Goal: Transaction & Acquisition: Purchase product/service

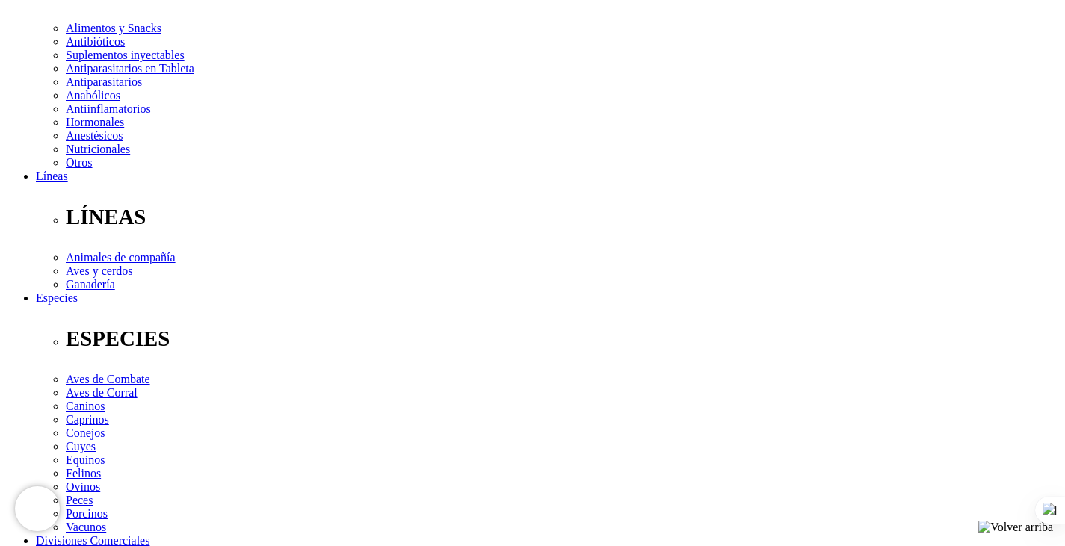
scroll to position [224, 0]
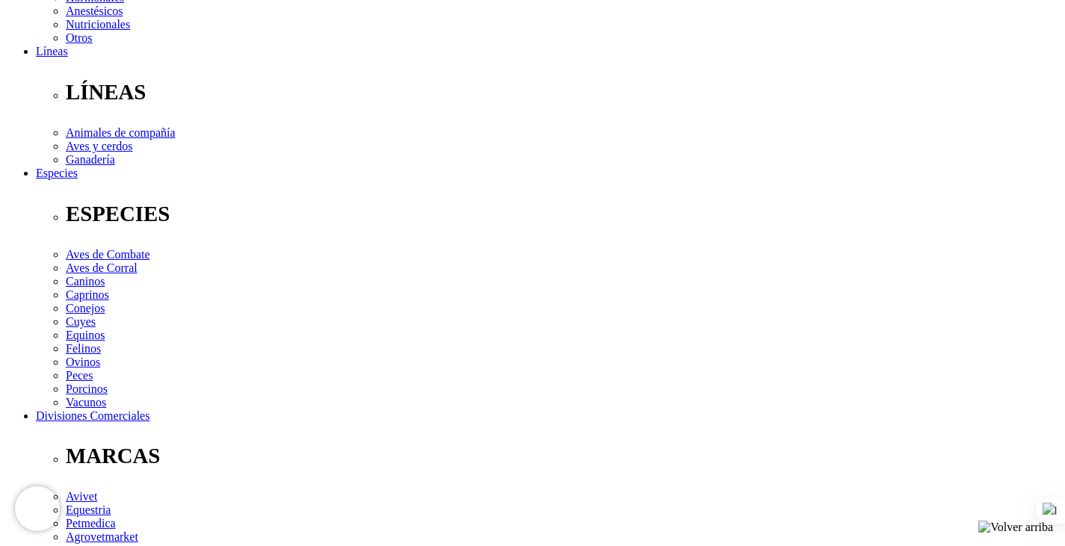
scroll to position [299, 0]
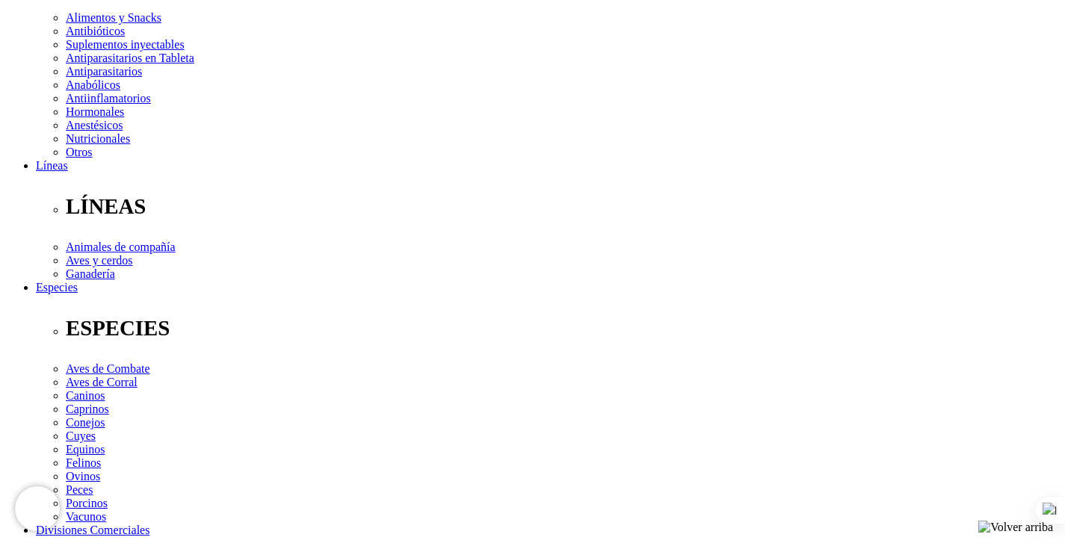
type input "1"
select select "3"
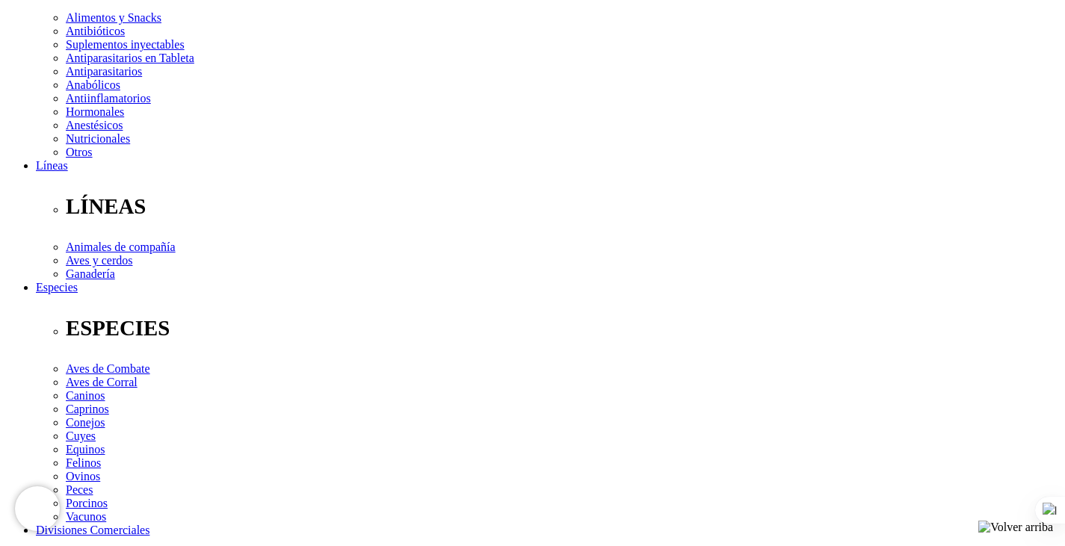
select select "4"
select select "5"
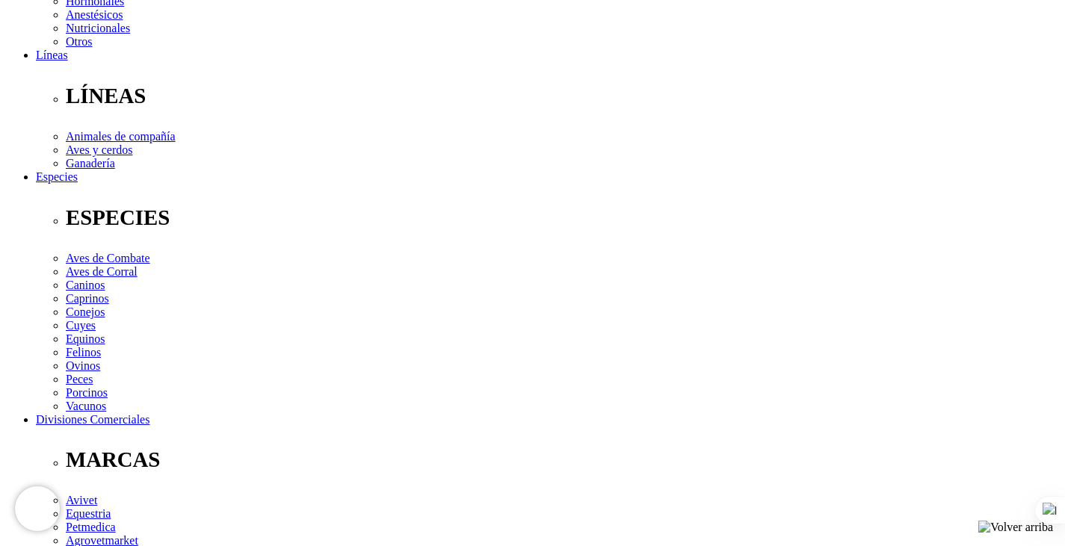
scroll to position [374, 0]
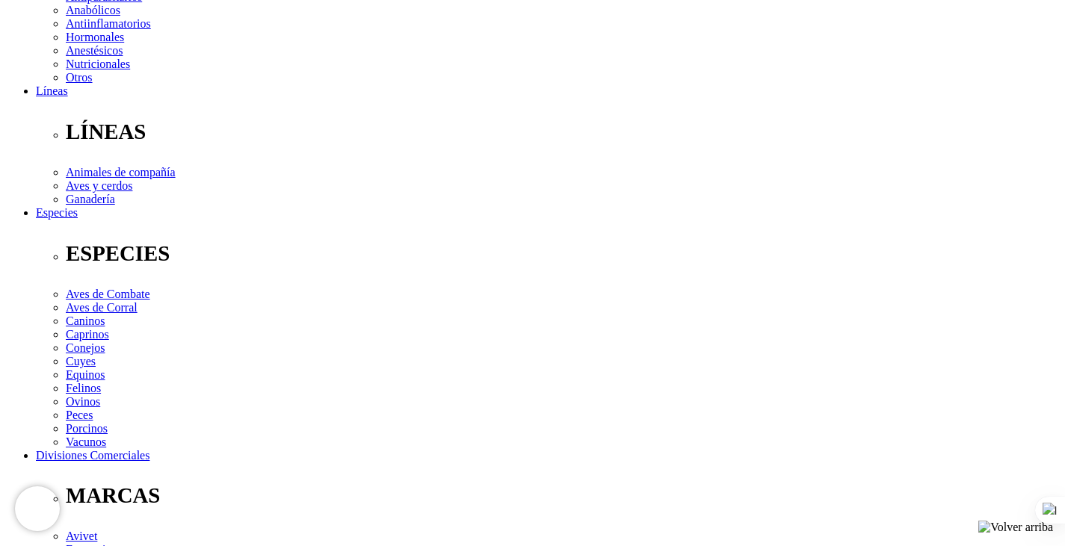
select select "36"
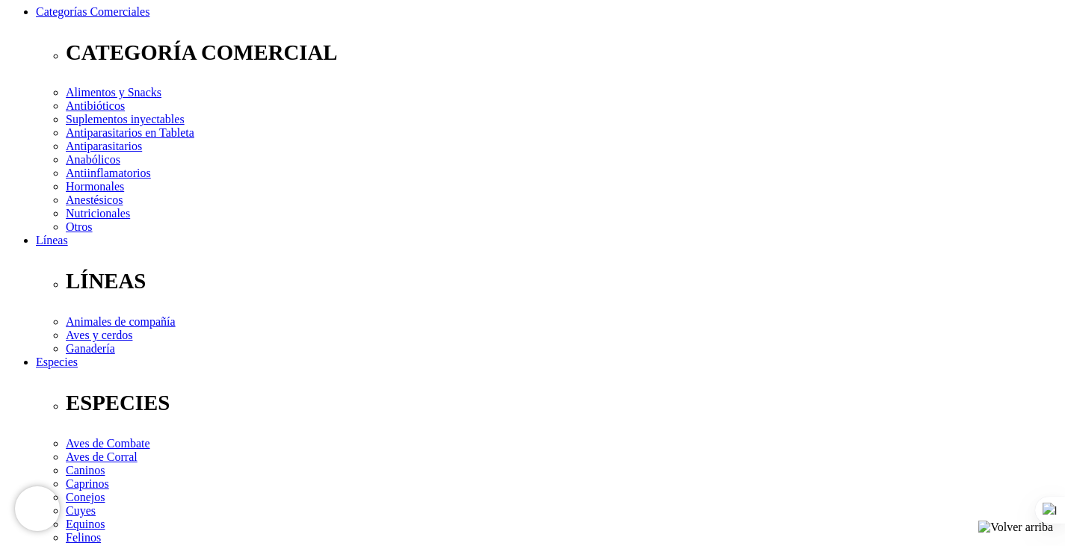
scroll to position [299, 0]
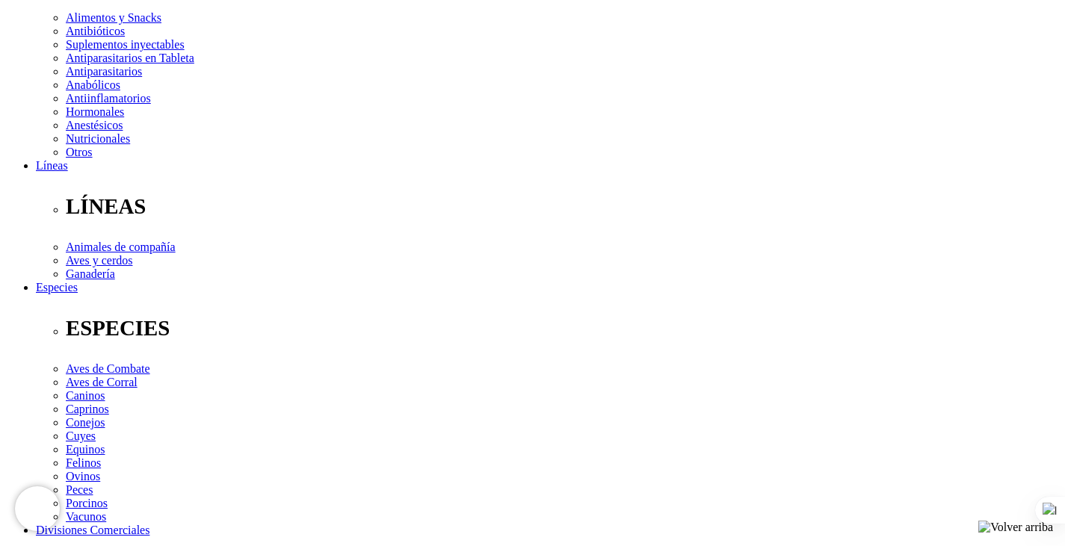
select select "5"
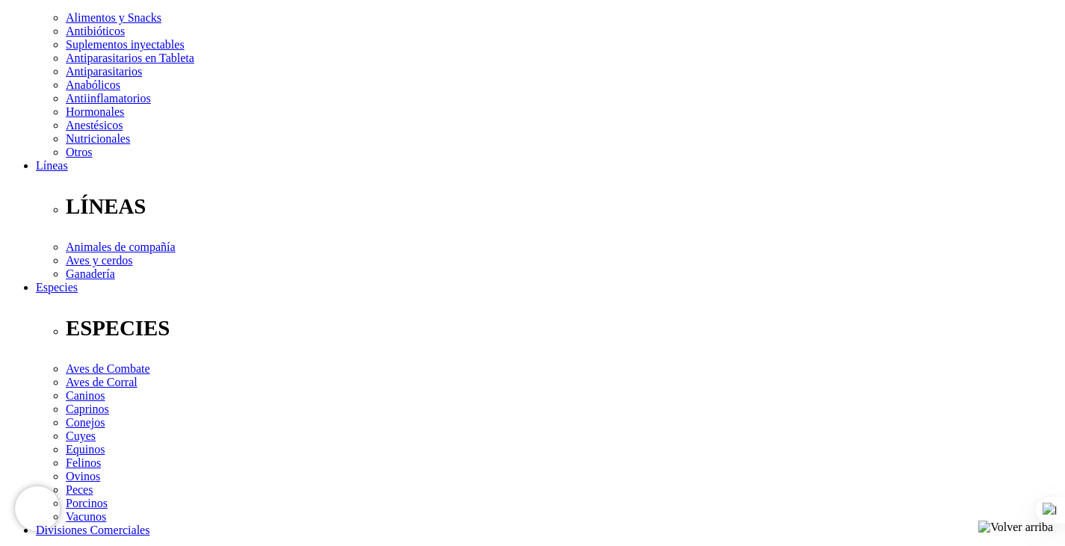
radio input "true"
select select "0"
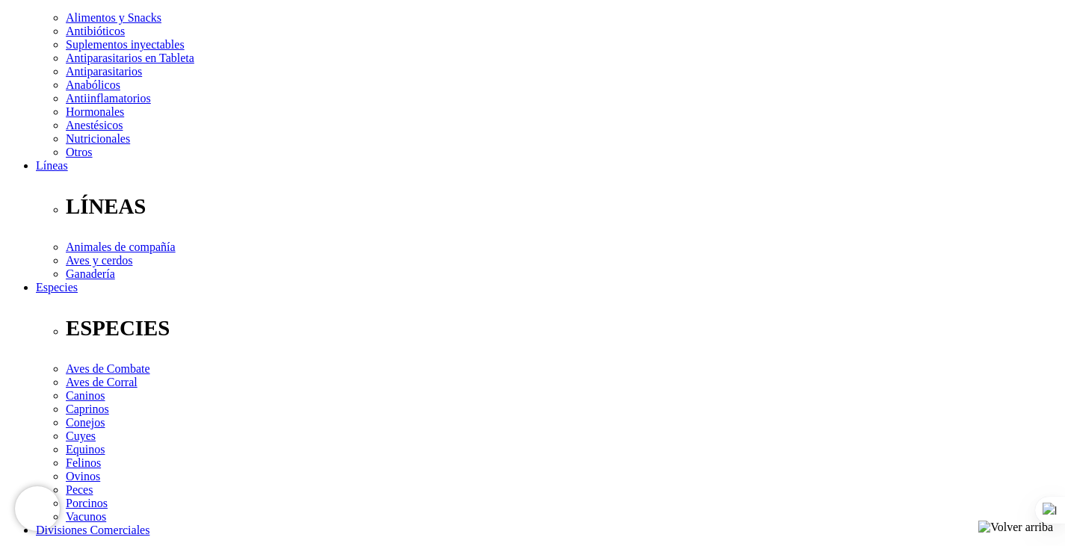
radio input "true"
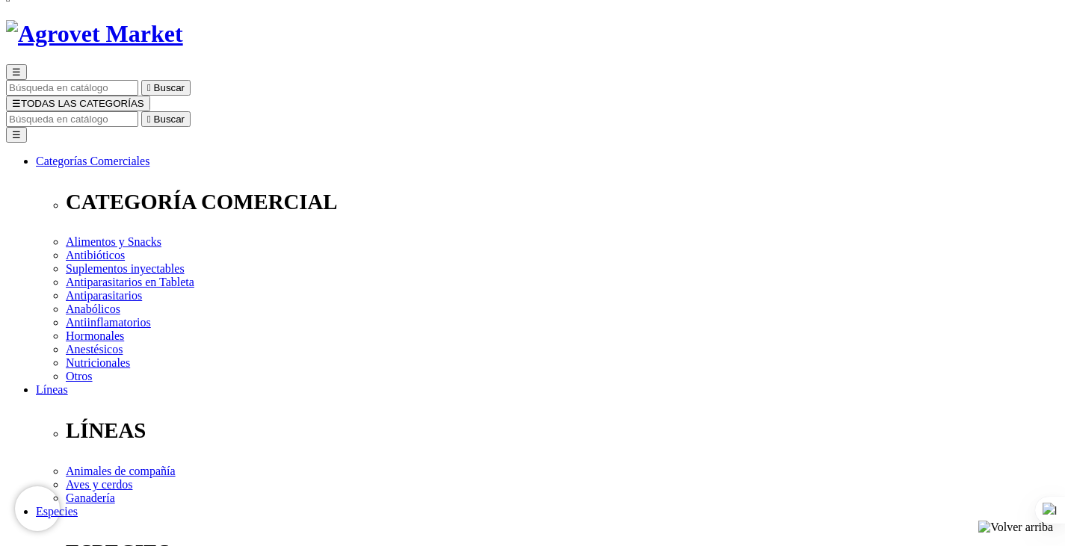
scroll to position [224, 0]
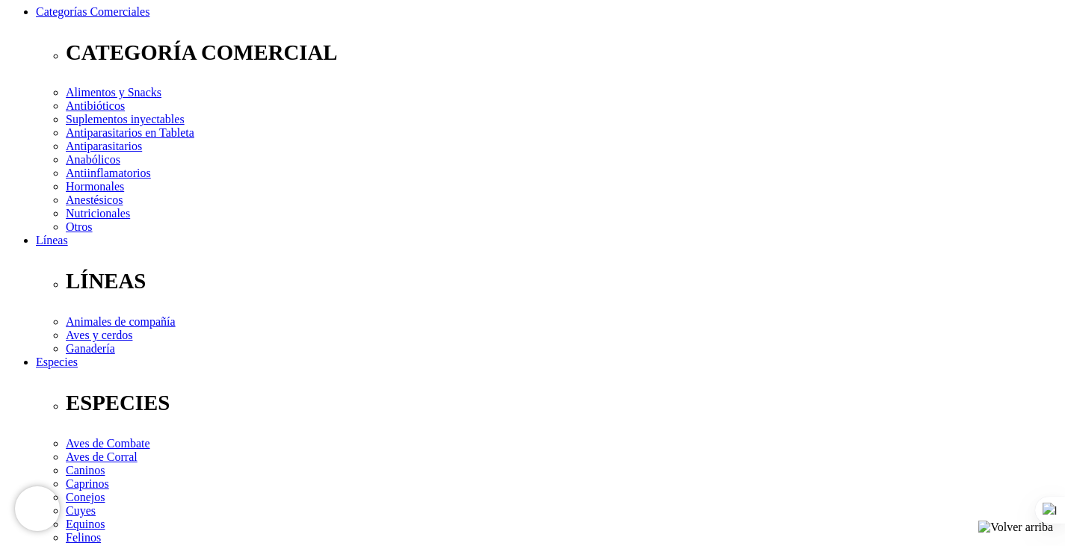
select select "5"
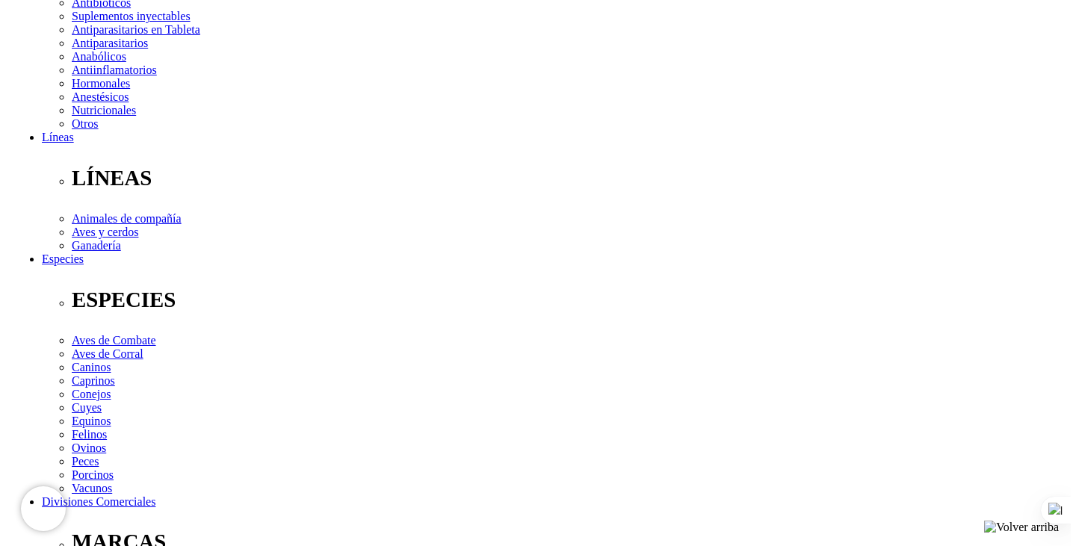
scroll to position [179, 0]
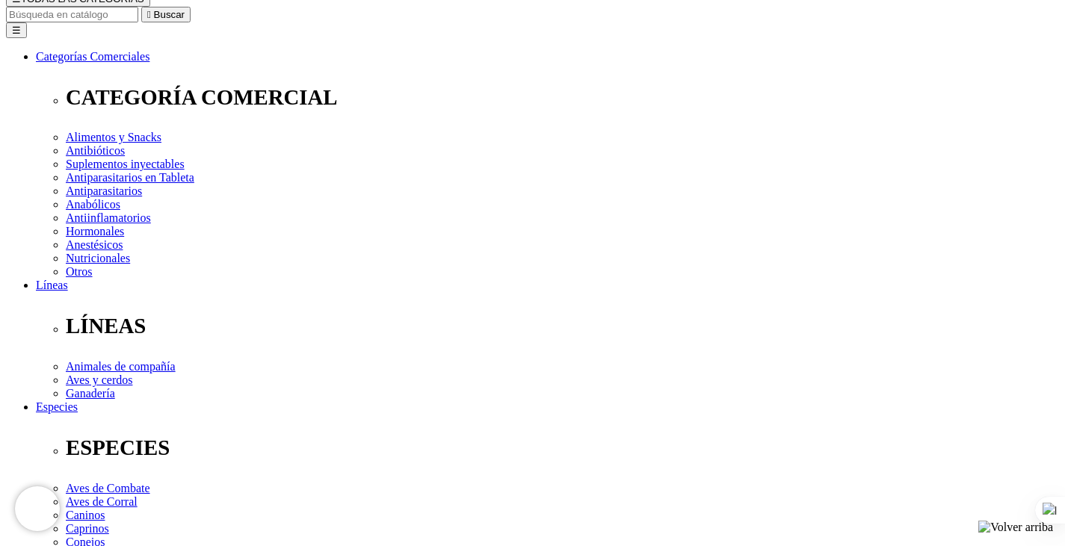
type input "Jose Eduardo Chavez Cerquin"
select select "6"
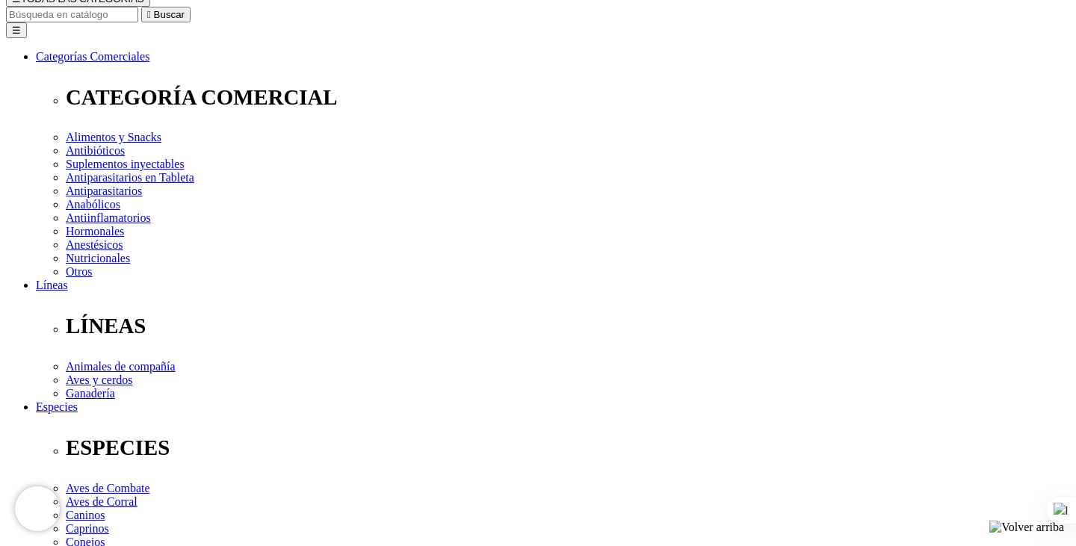
type input "[EMAIL_ADDRESS][DOMAIN_NAME]"
type input "986058712"
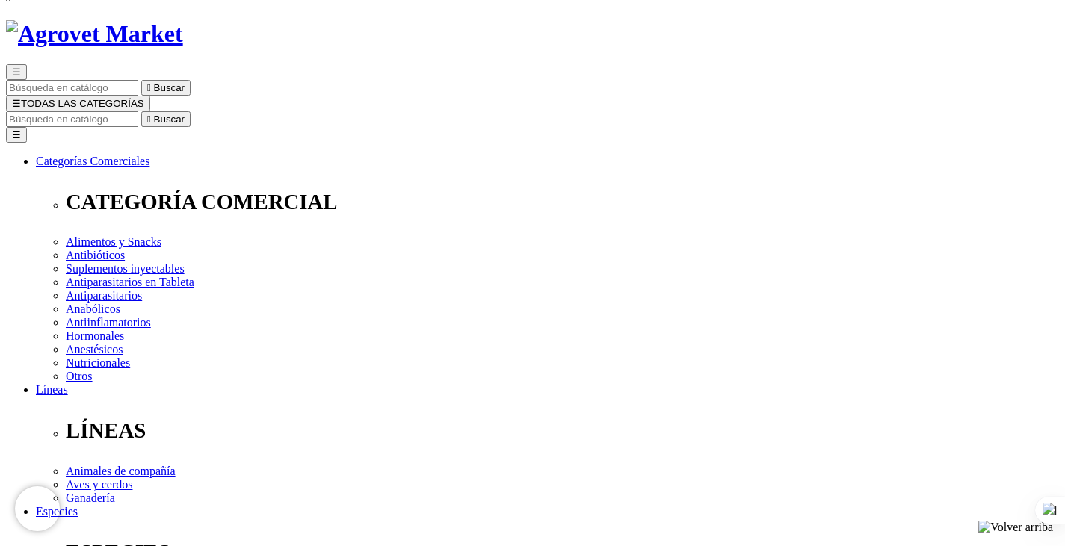
scroll to position [149, 0]
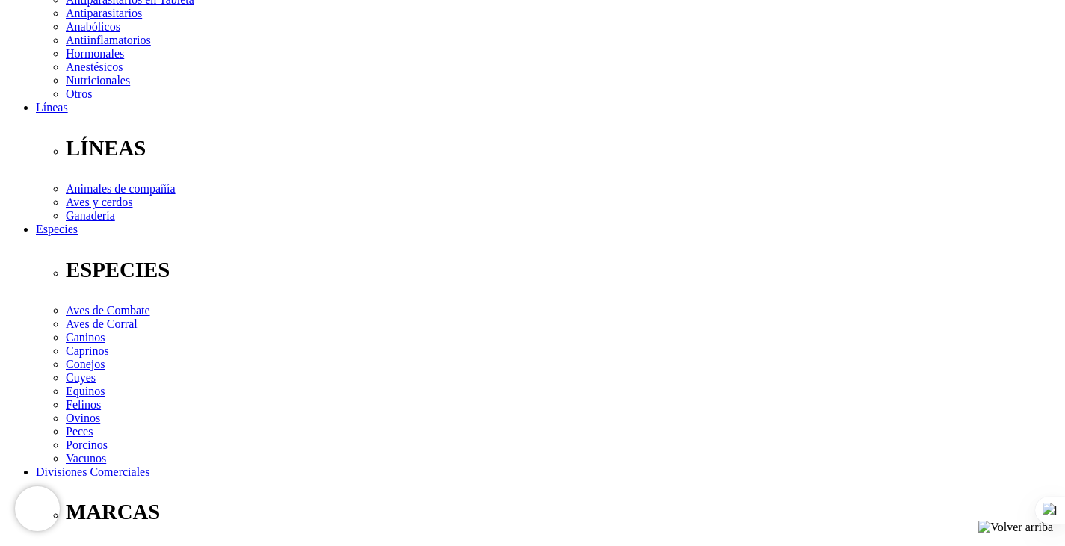
scroll to position [523, 0]
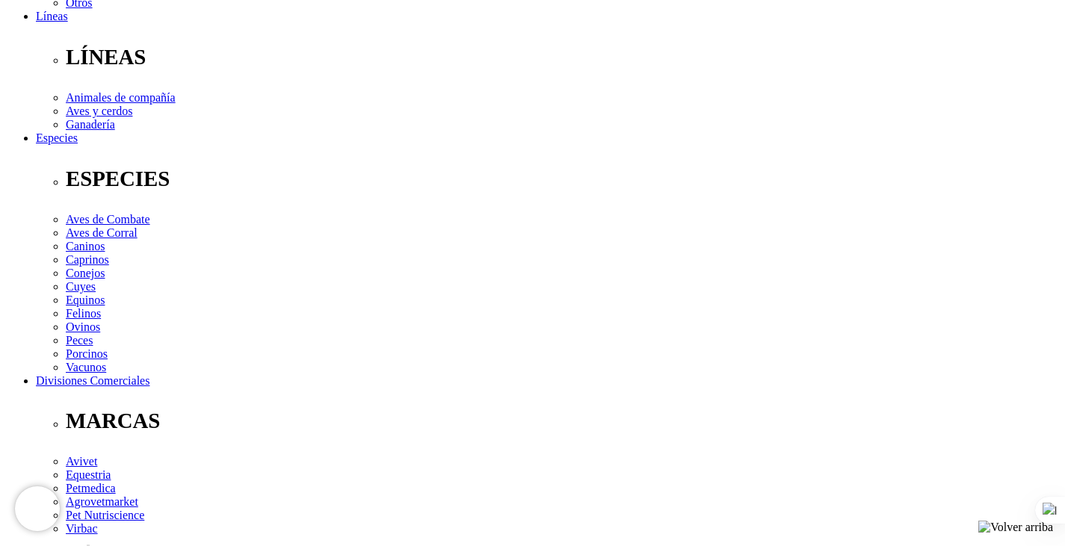
scroll to position [598, 0]
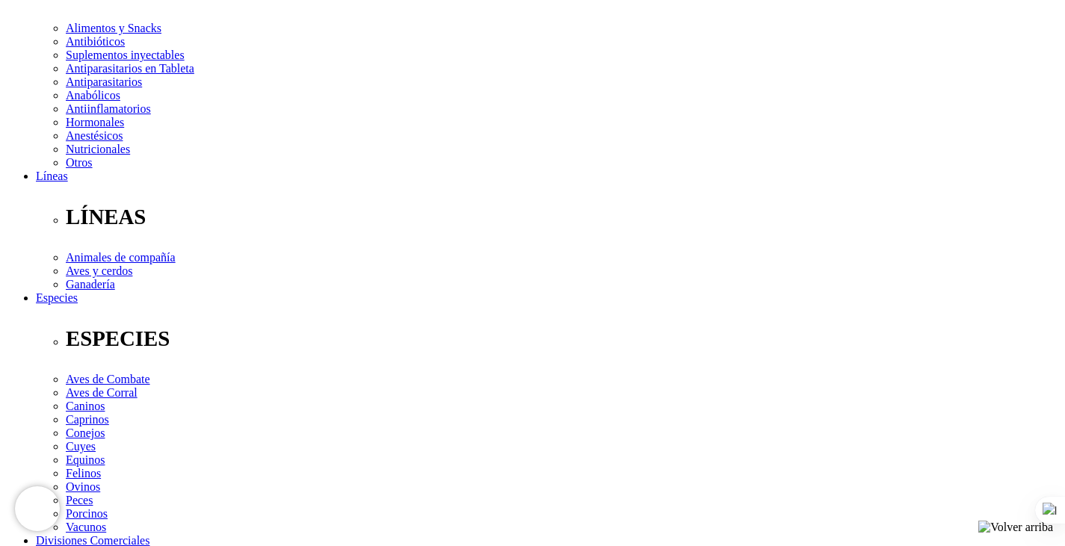
scroll to position [149, 0]
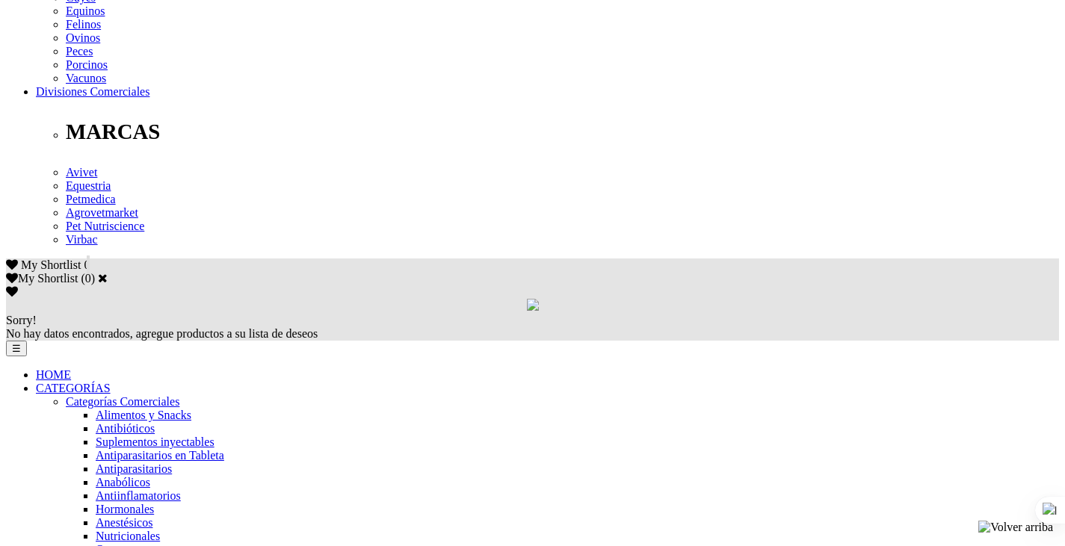
scroll to position [738, 0]
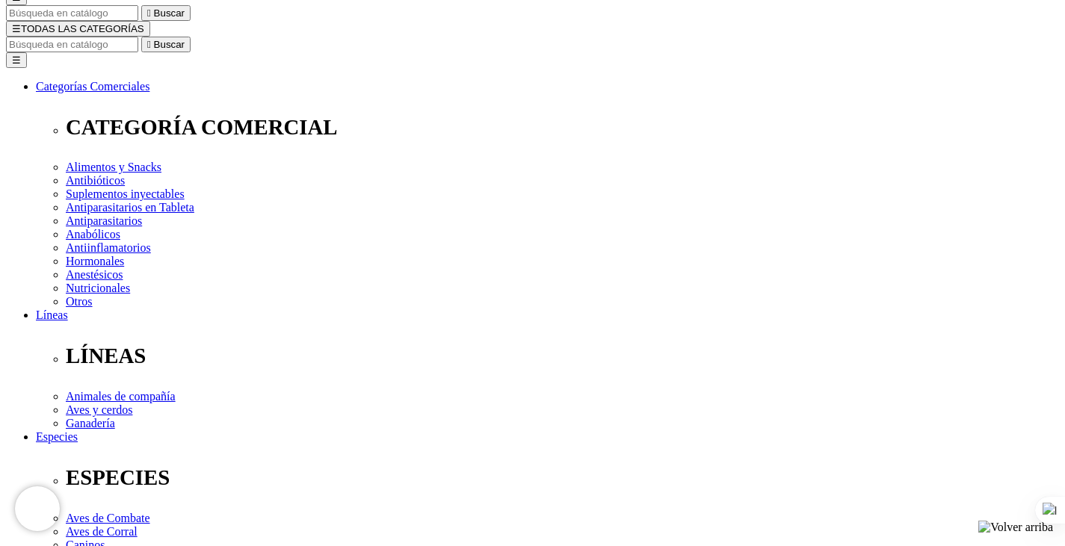
scroll to position [448, 0]
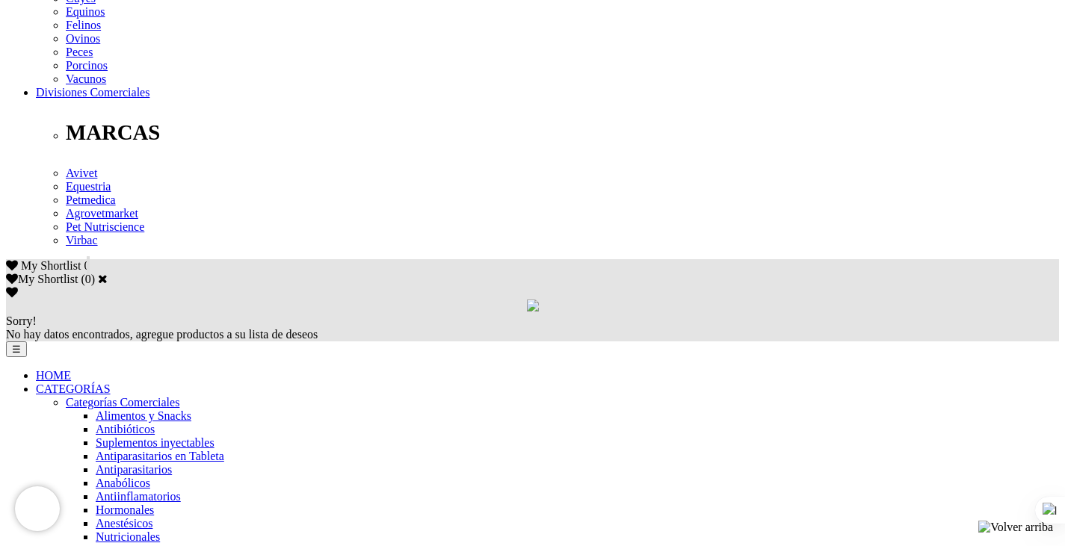
scroll to position [738, 0]
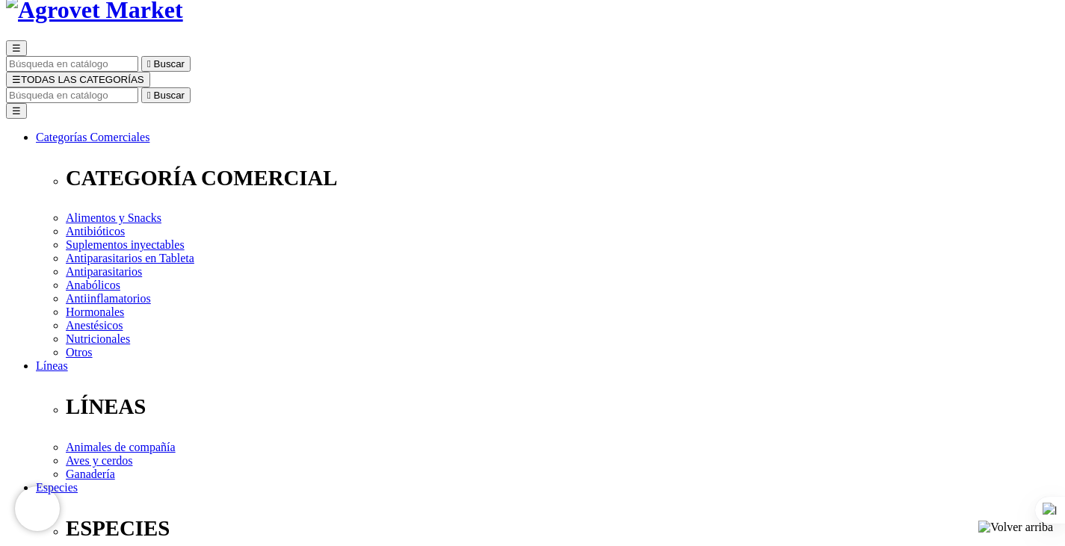
scroll to position [149, 0]
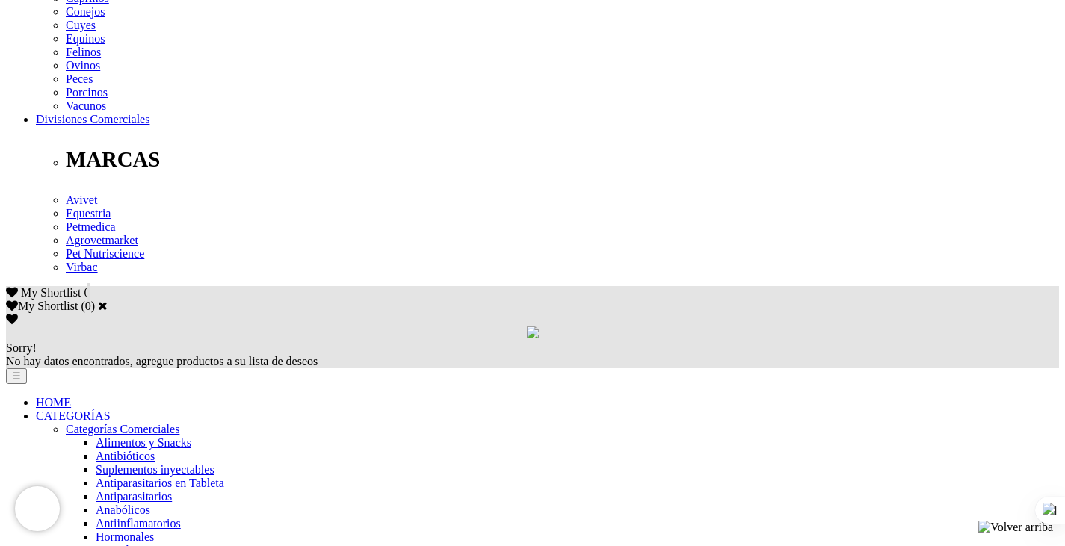
scroll to position [747, 0]
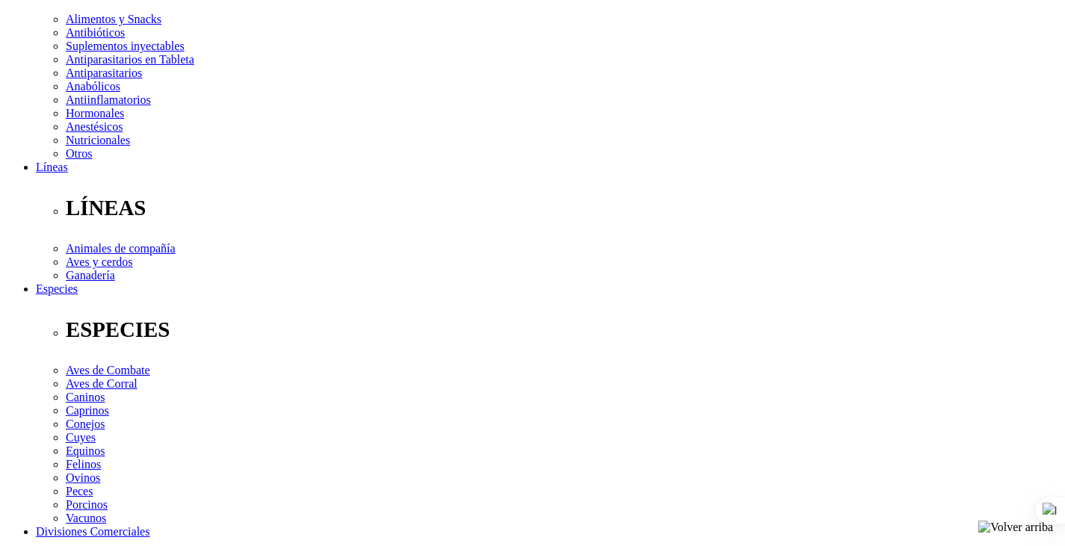
scroll to position [598, 0]
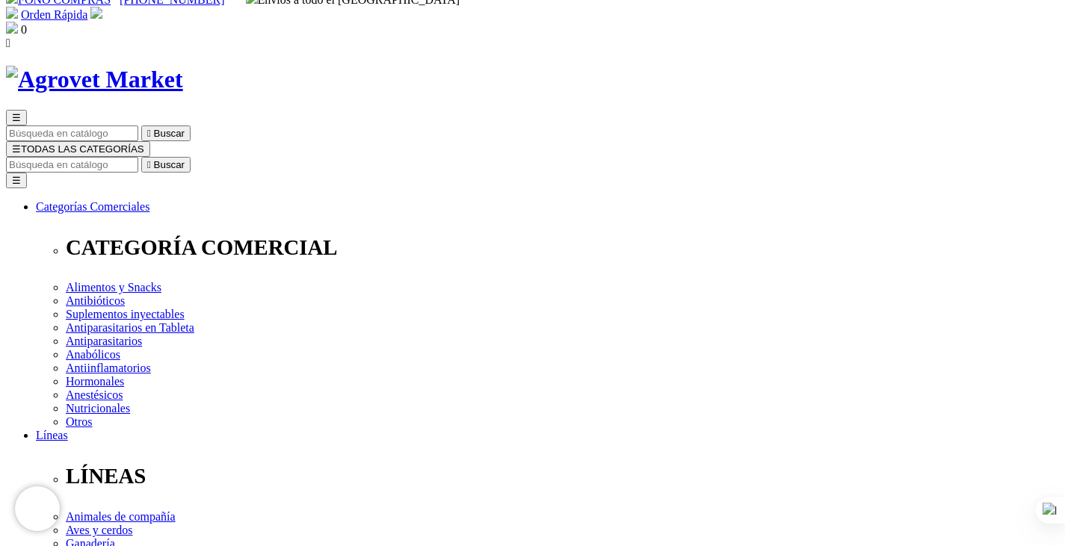
scroll to position [75, 0]
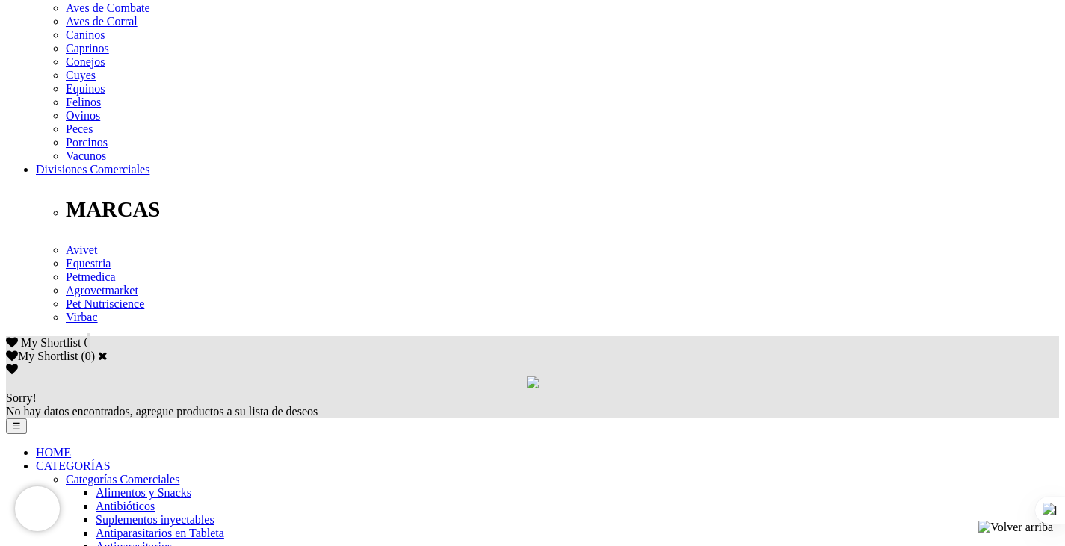
scroll to position [673, 0]
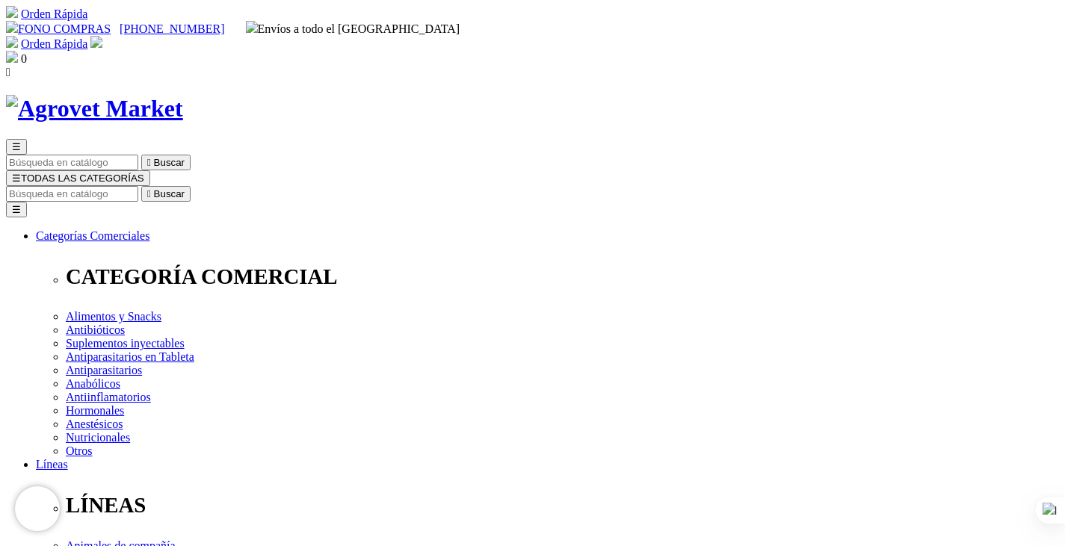
click at [102, 36] on img at bounding box center [96, 42] width 12 height 12
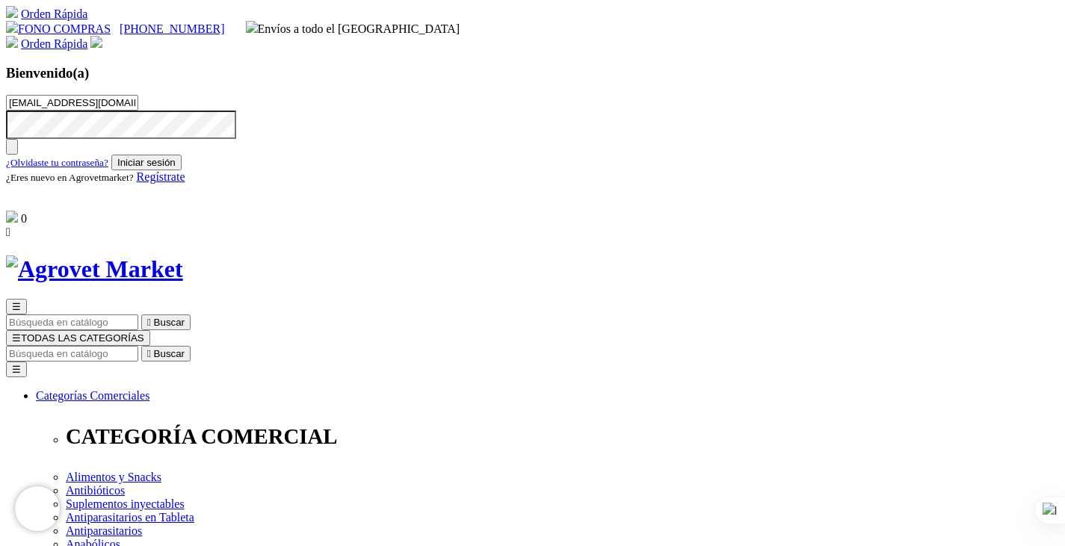
click at [182, 170] on button "Iniciar sesión" at bounding box center [146, 163] width 70 height 16
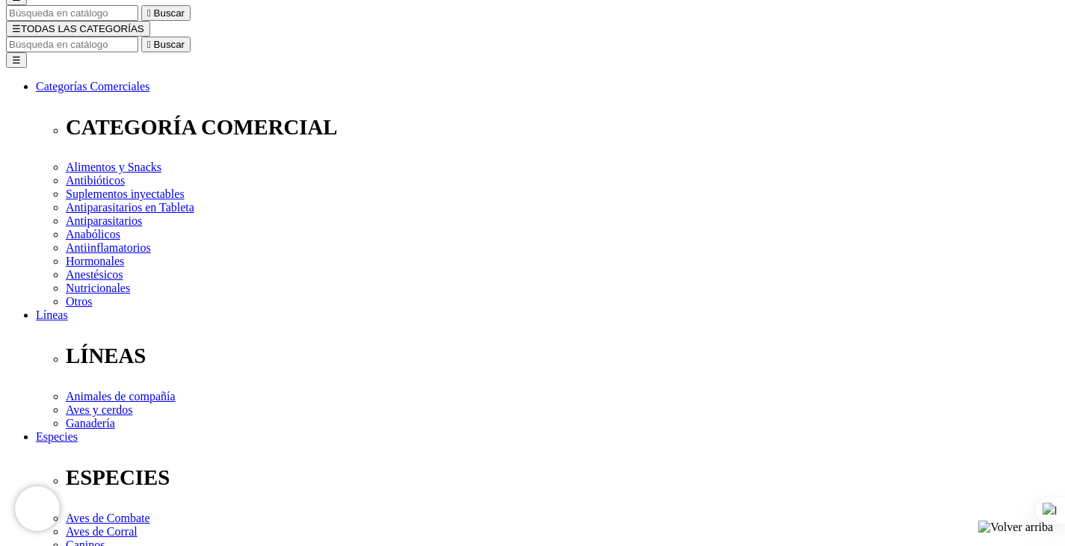
scroll to position [75, 0]
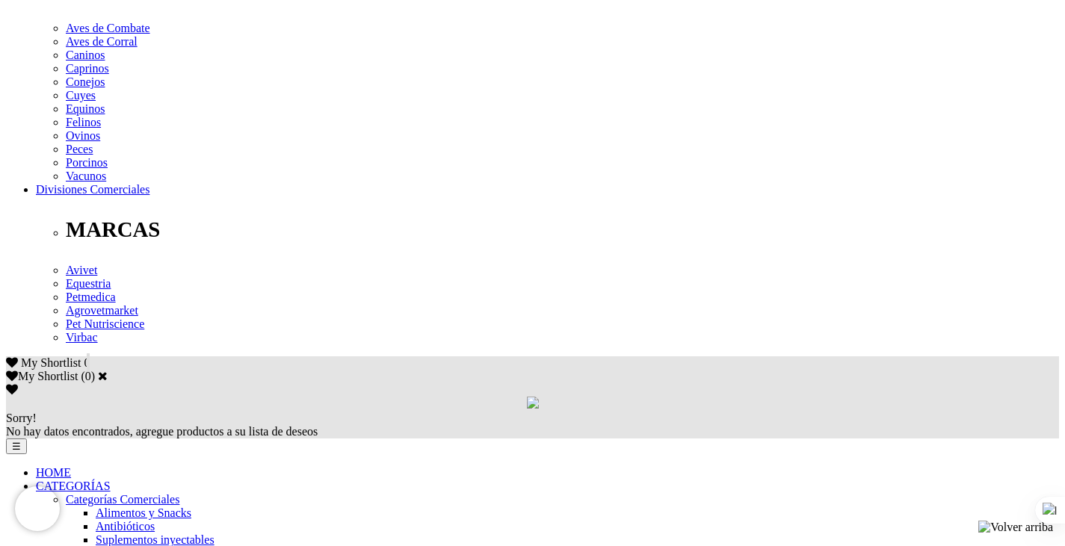
scroll to position [673, 0]
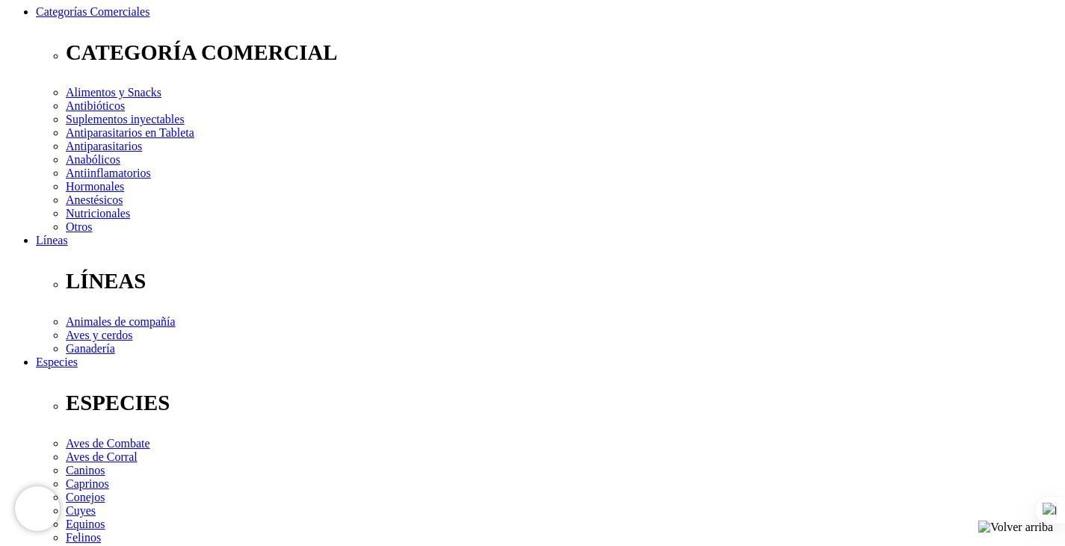
select select "5"
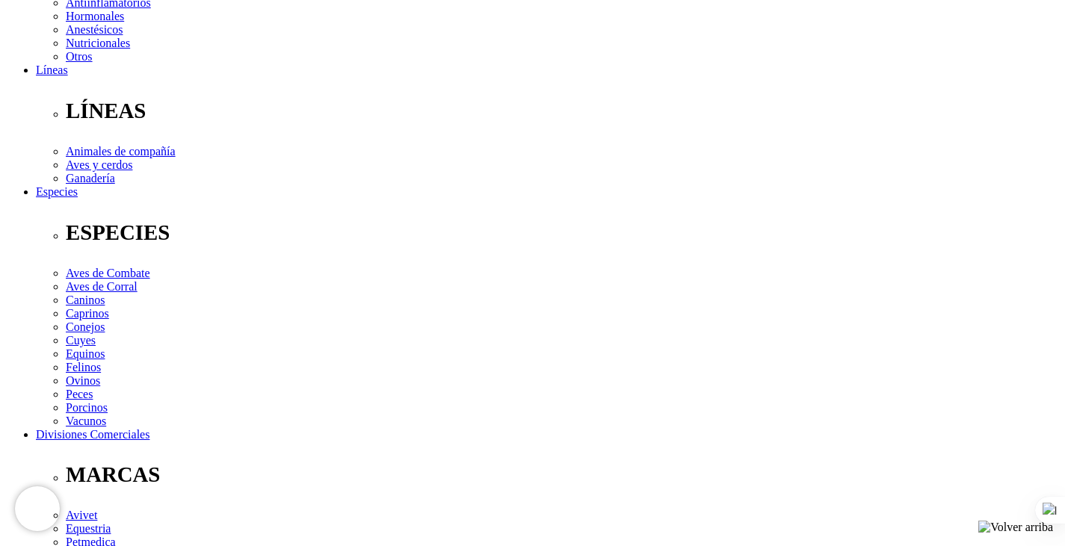
scroll to position [404, 0]
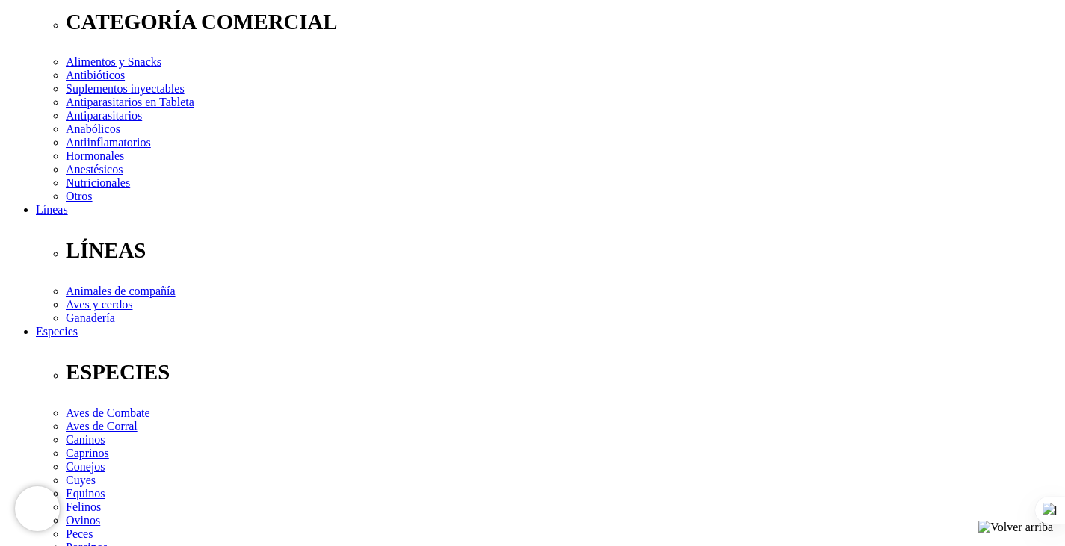
scroll to position [254, 0]
select select "36"
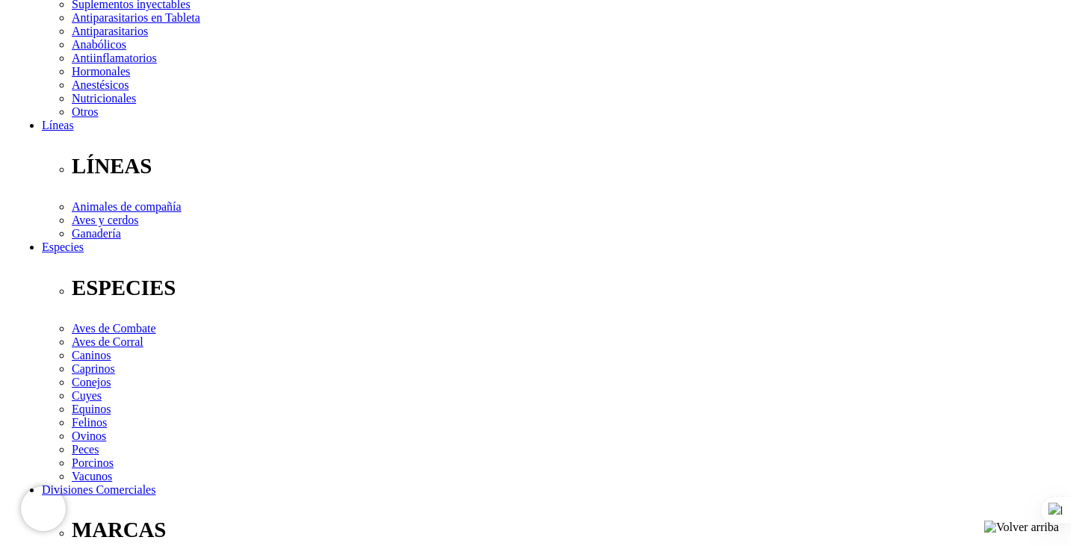
scroll to position [329, 0]
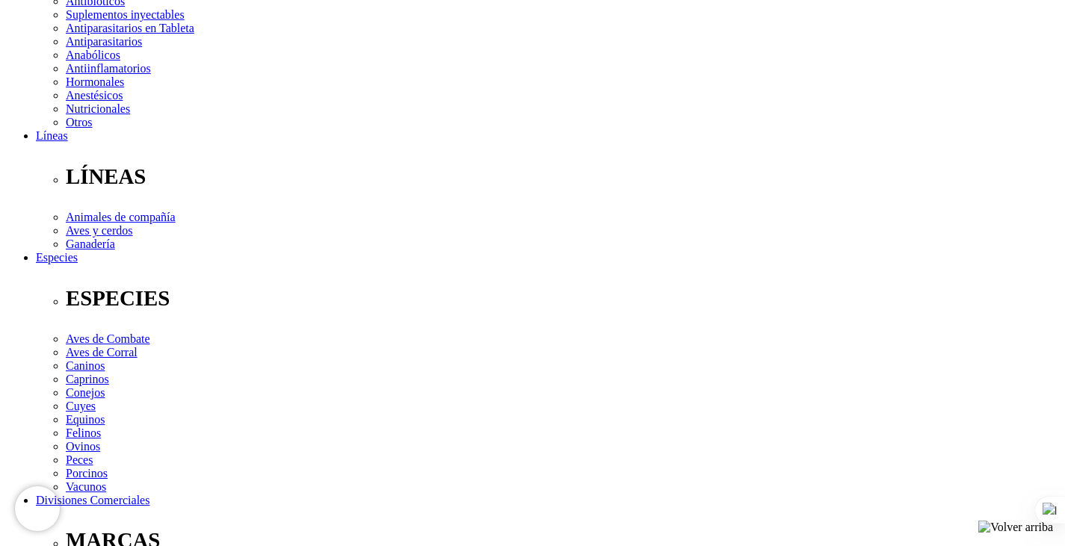
drag, startPoint x: 644, startPoint y: 272, endPoint x: 611, endPoint y: 292, distance: 38.8
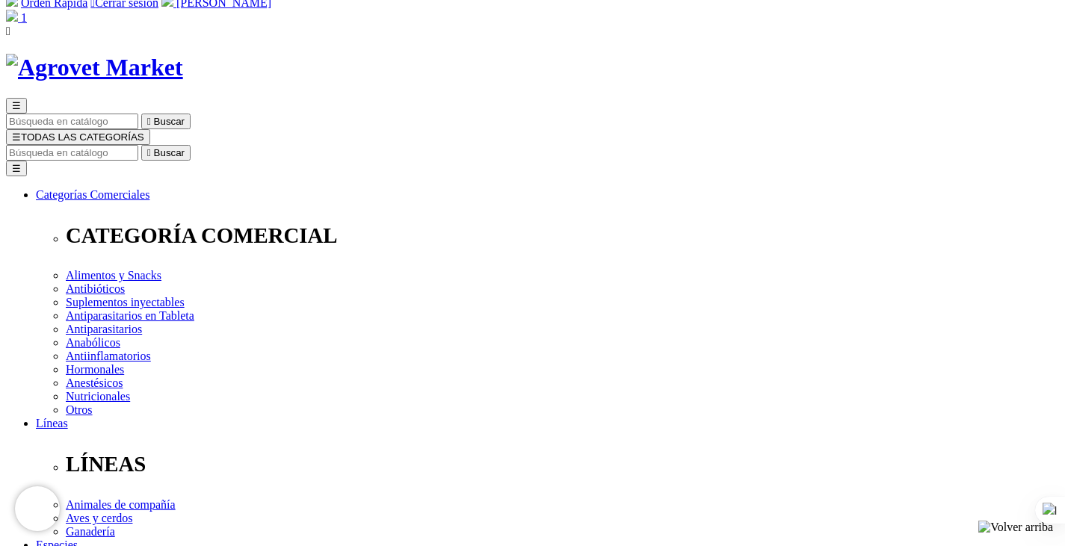
scroll to position [75, 0]
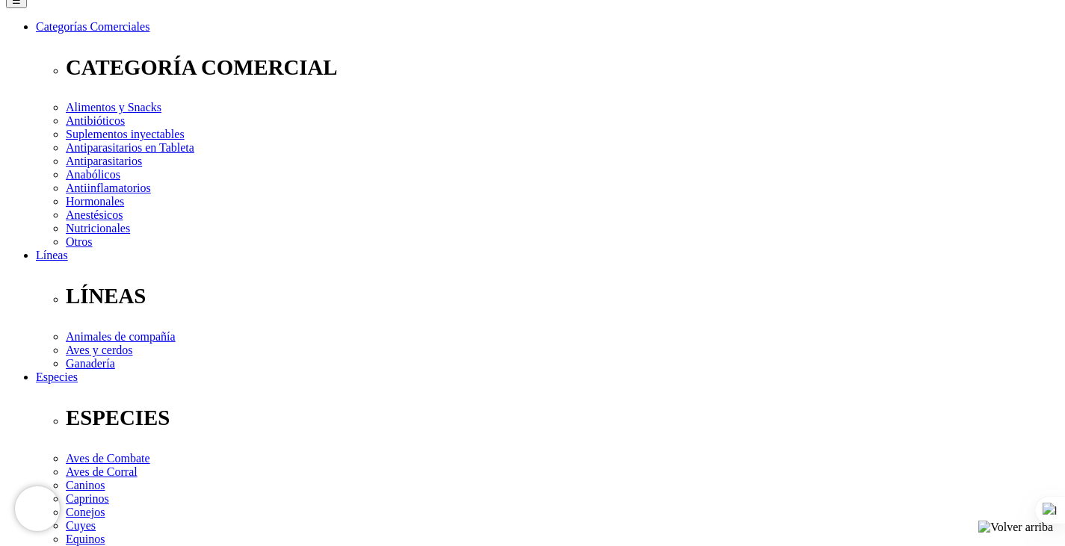
scroll to position [271, 0]
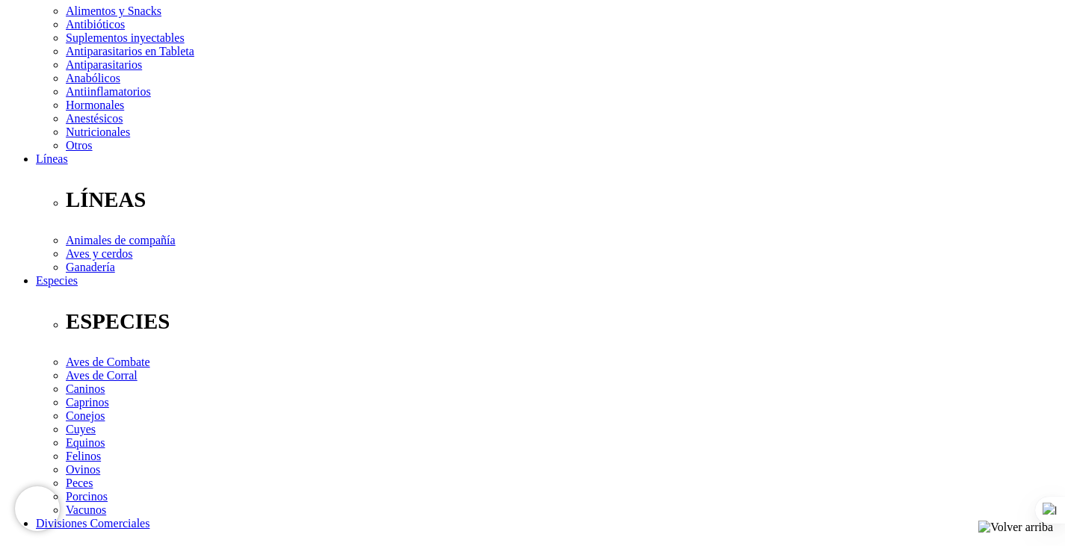
scroll to position [307, 0]
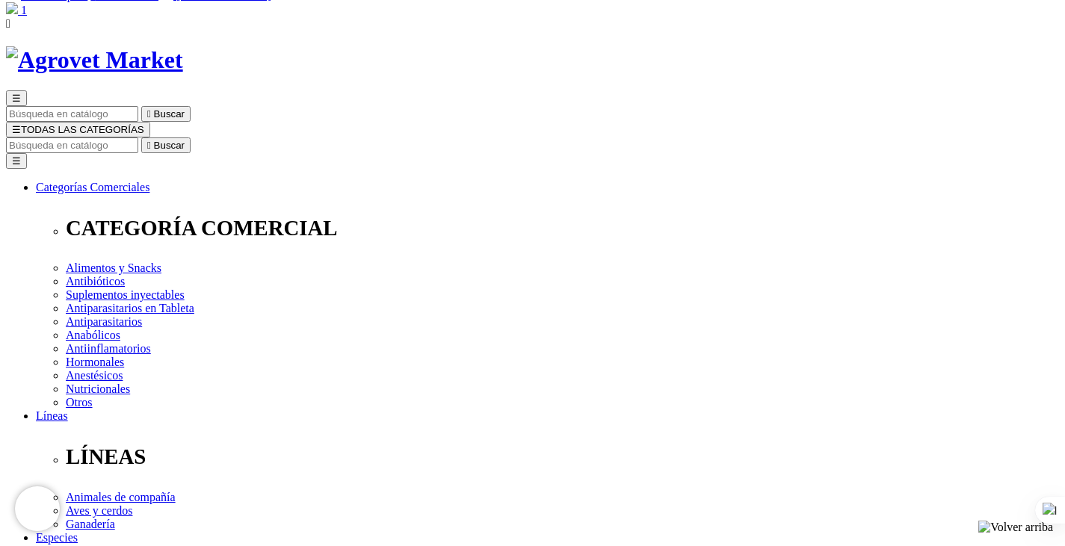
scroll to position [75, 0]
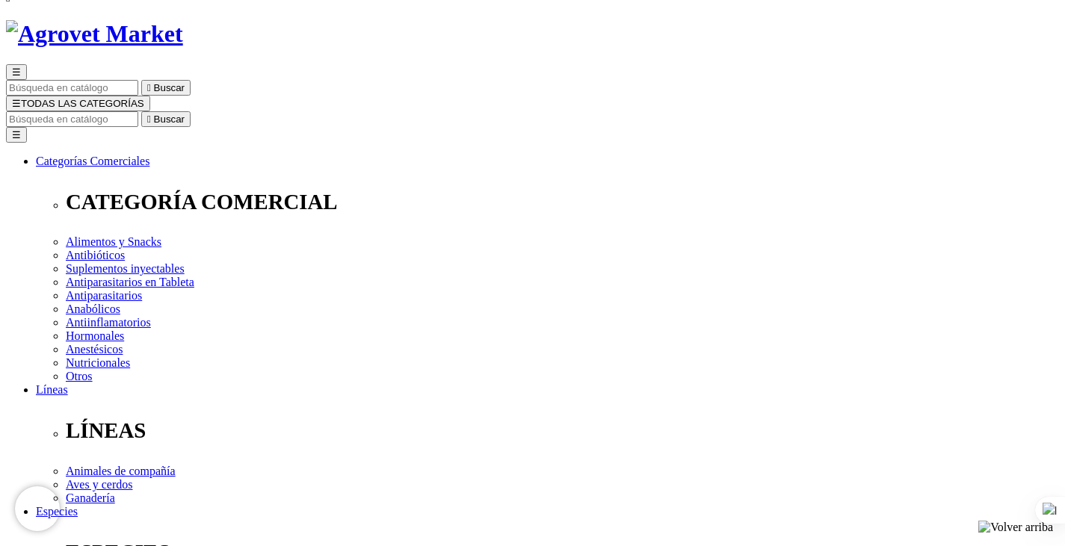
radio input "true"
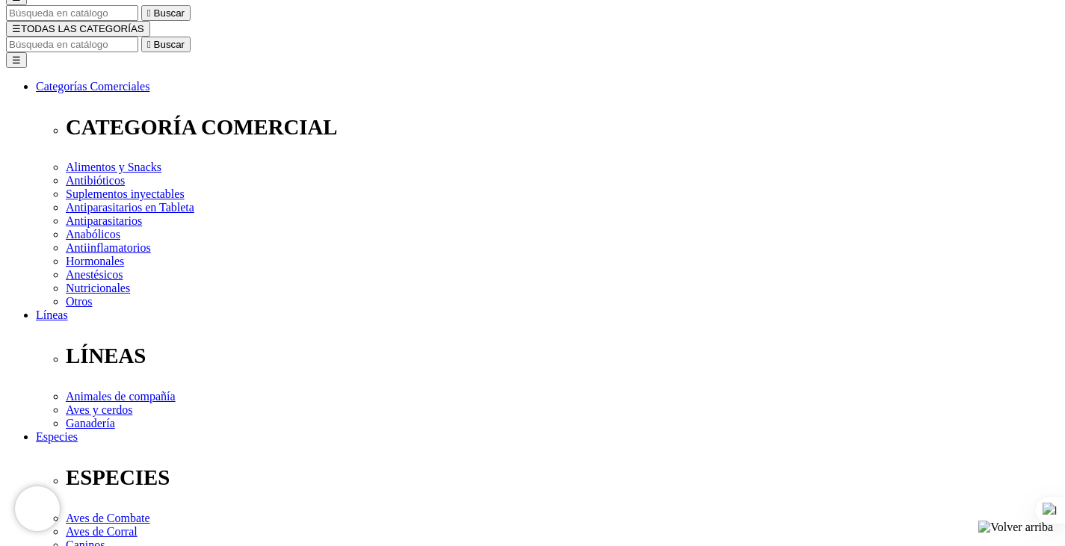
checkbox input "true"
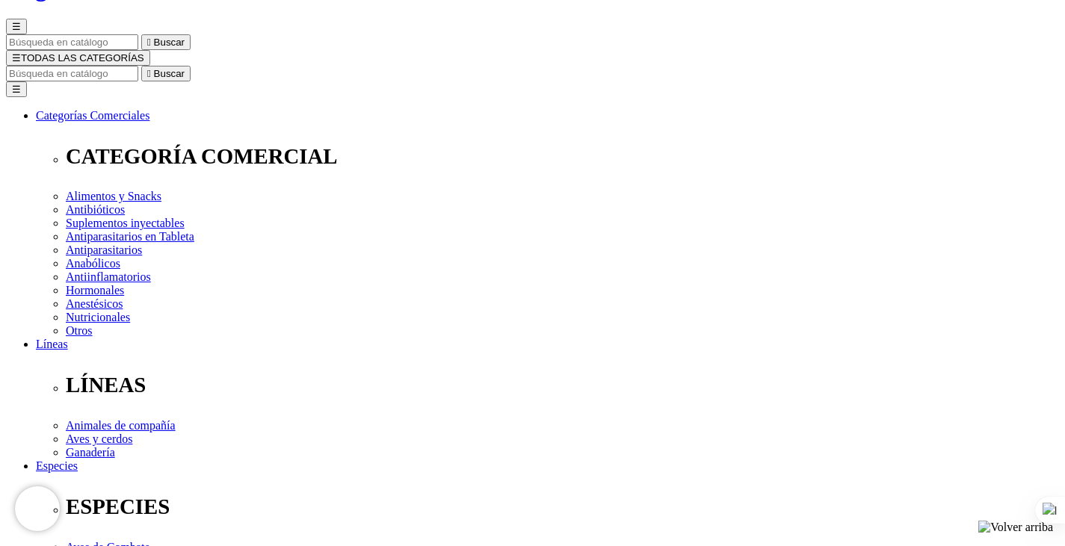
scroll to position [121, 0]
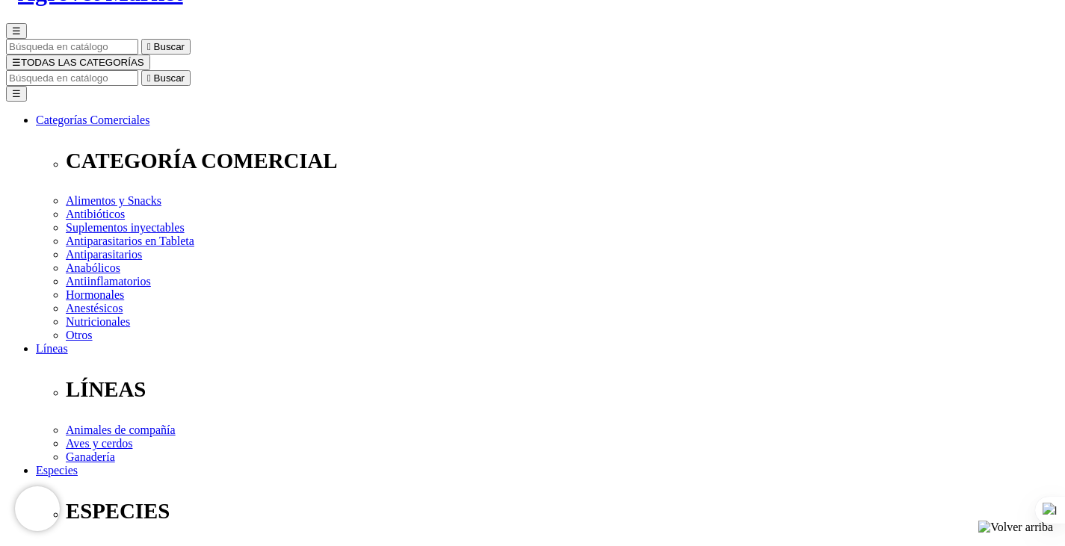
scroll to position [149, 0]
